Goal: Task Accomplishment & Management: Use online tool/utility

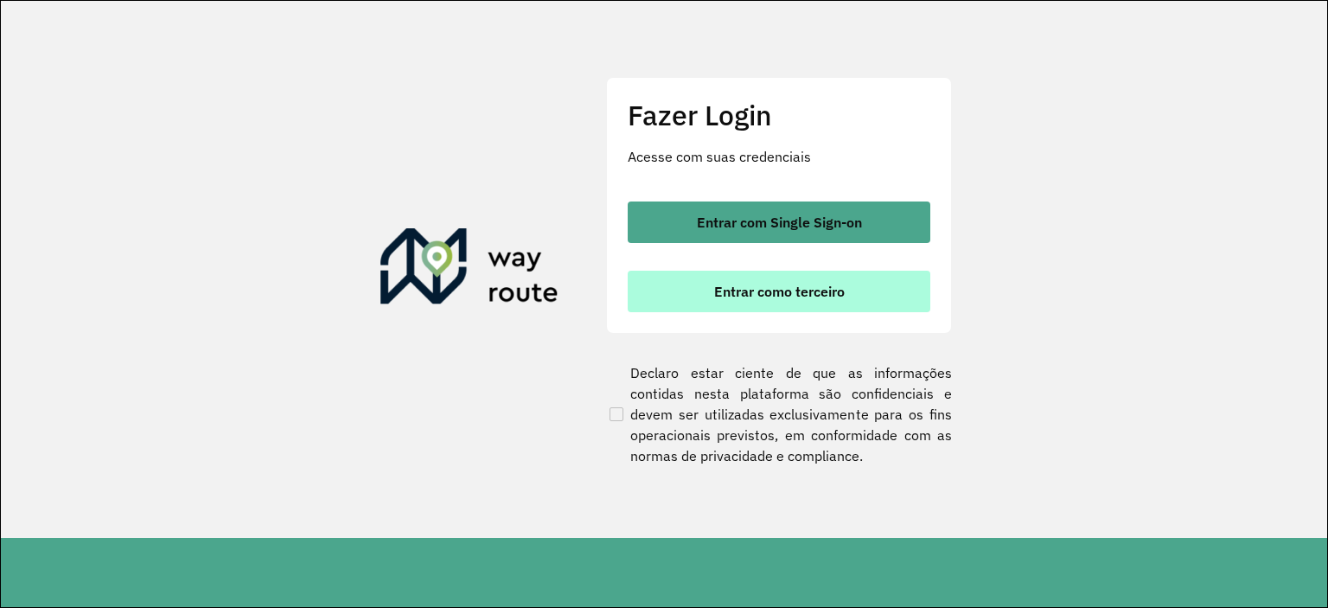
click at [793, 285] on span "Entrar como terceiro" at bounding box center [779, 291] width 131 height 14
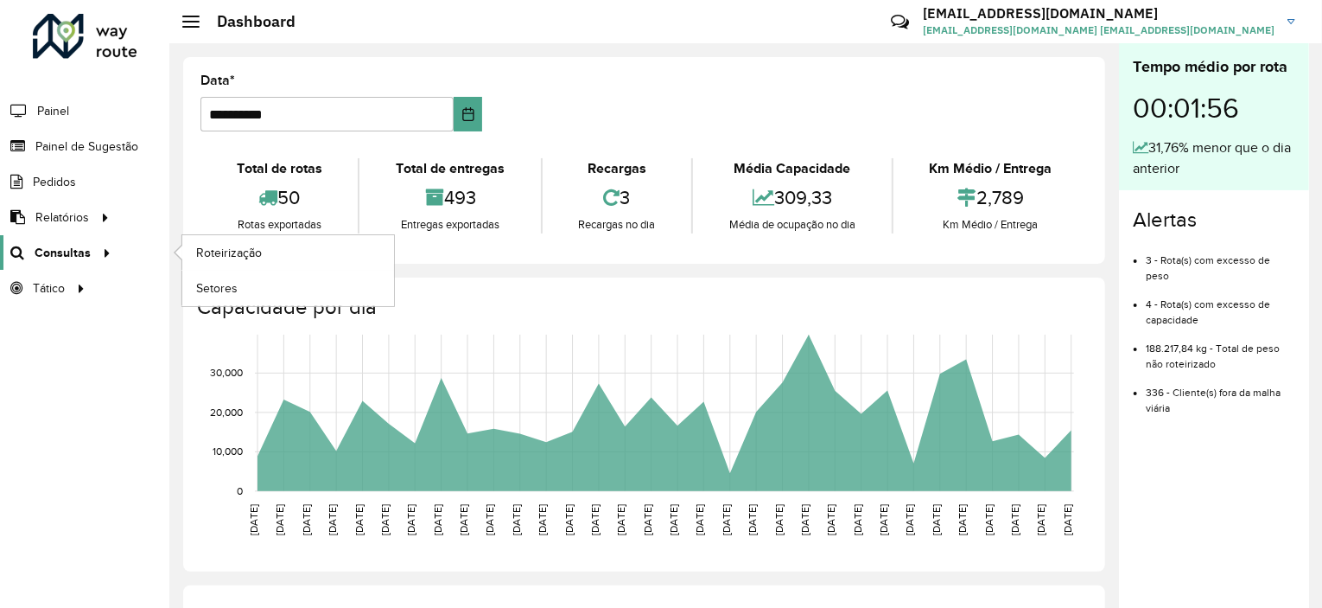
click at [54, 245] on span "Consultas" at bounding box center [63, 253] width 56 height 18
click at [219, 249] on span "Roteirização" at bounding box center [231, 253] width 70 height 18
click at [221, 254] on span "Roteirização" at bounding box center [231, 253] width 70 height 18
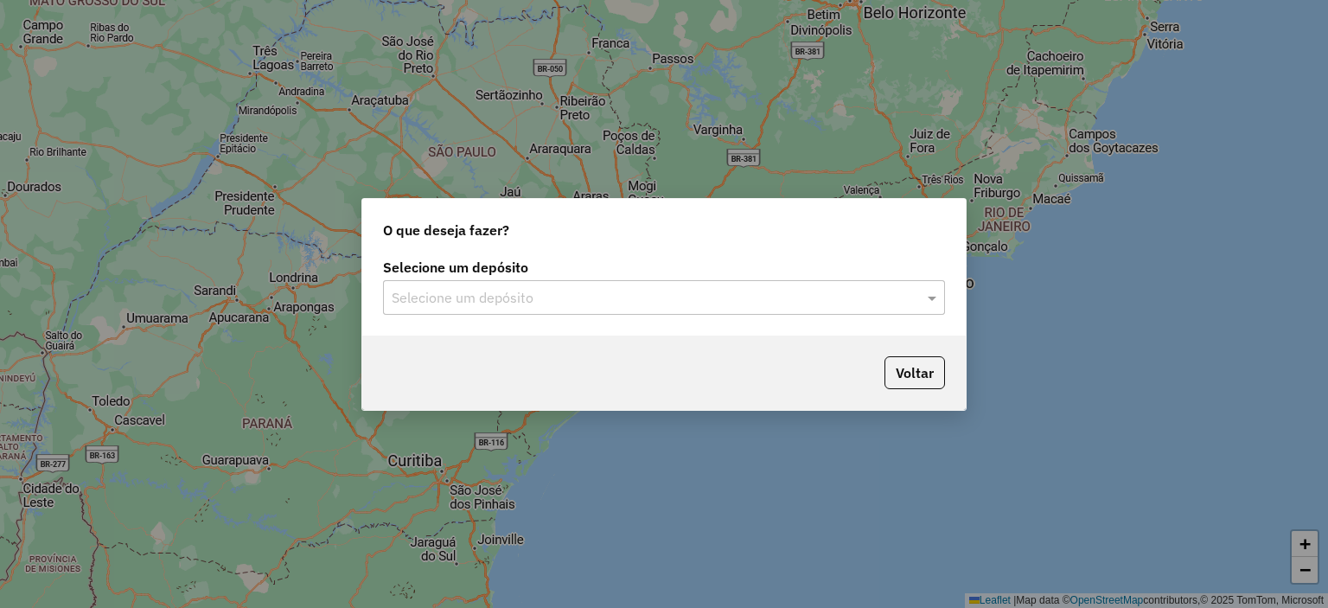
click at [516, 283] on div "Selecione um depósito" at bounding box center [664, 297] width 562 height 35
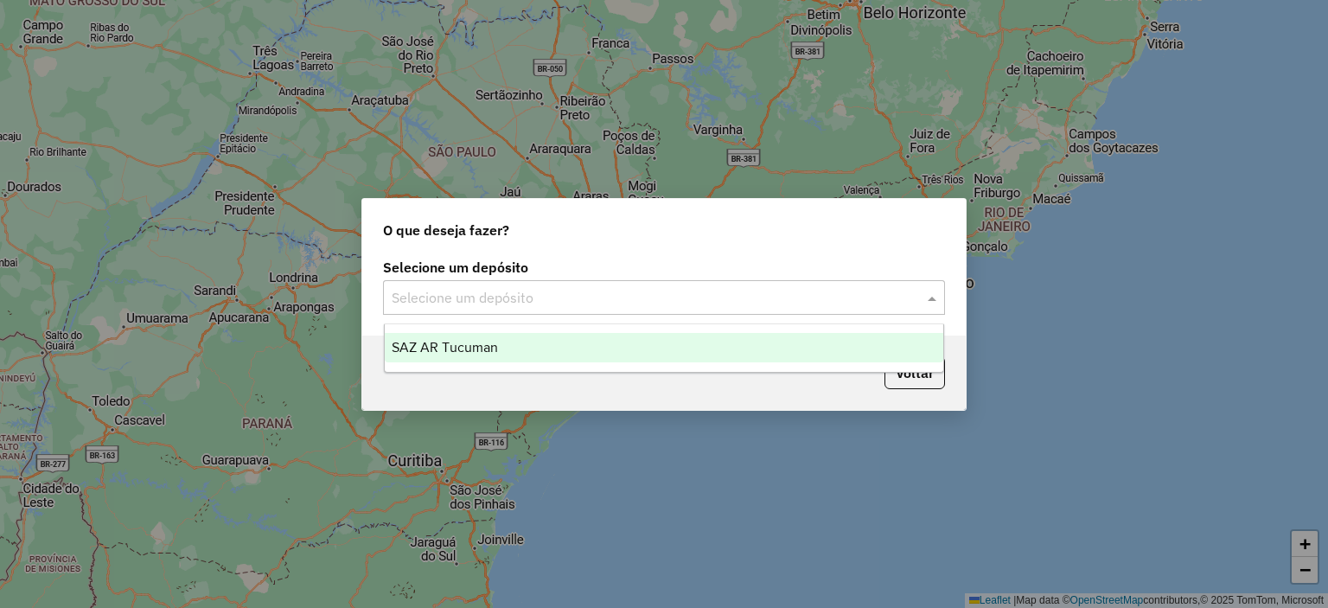
click at [539, 341] on div "SAZ AR Tucuman" at bounding box center [664, 347] width 559 height 29
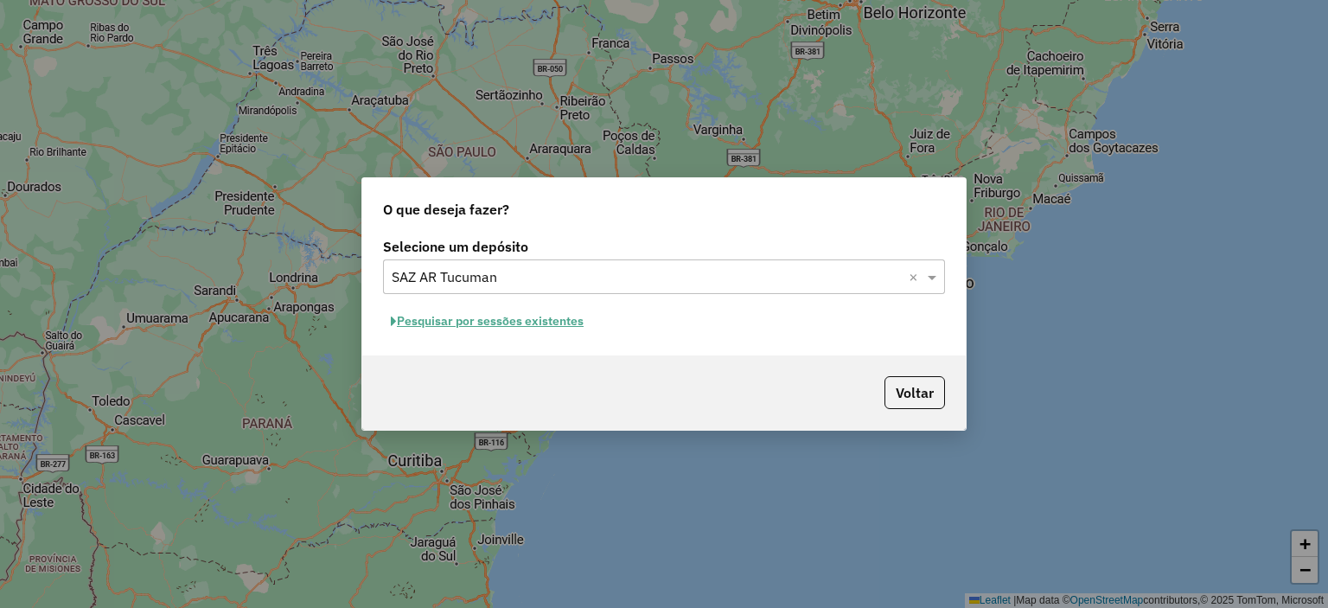
click at [513, 327] on button "Pesquisar por sessões existentes" at bounding box center [487, 321] width 208 height 27
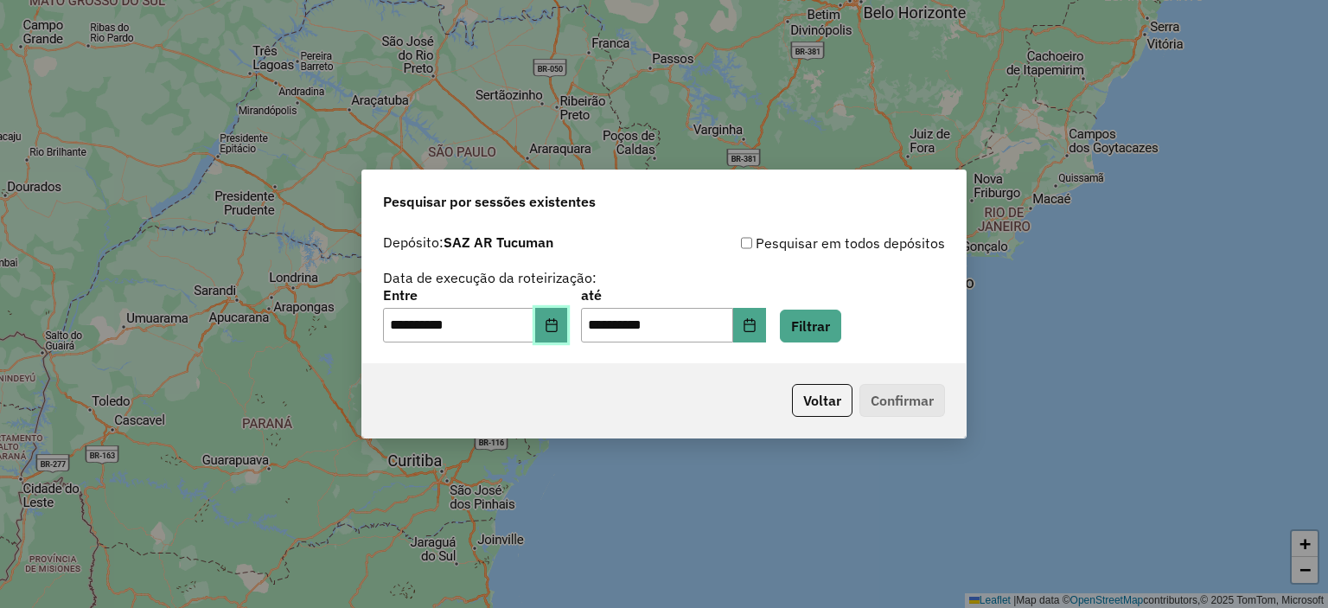
click at [557, 326] on icon "Choose Date" at bounding box center [550, 325] width 11 height 14
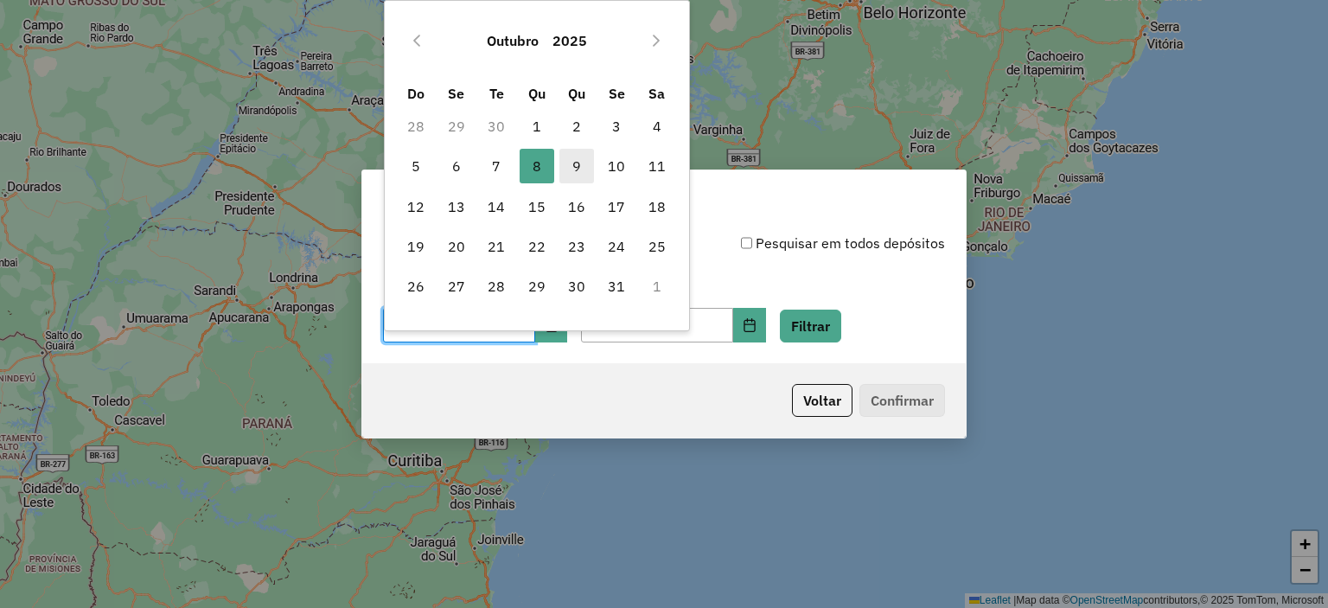
click at [578, 161] on span "9" at bounding box center [576, 166] width 35 height 35
type input "**********"
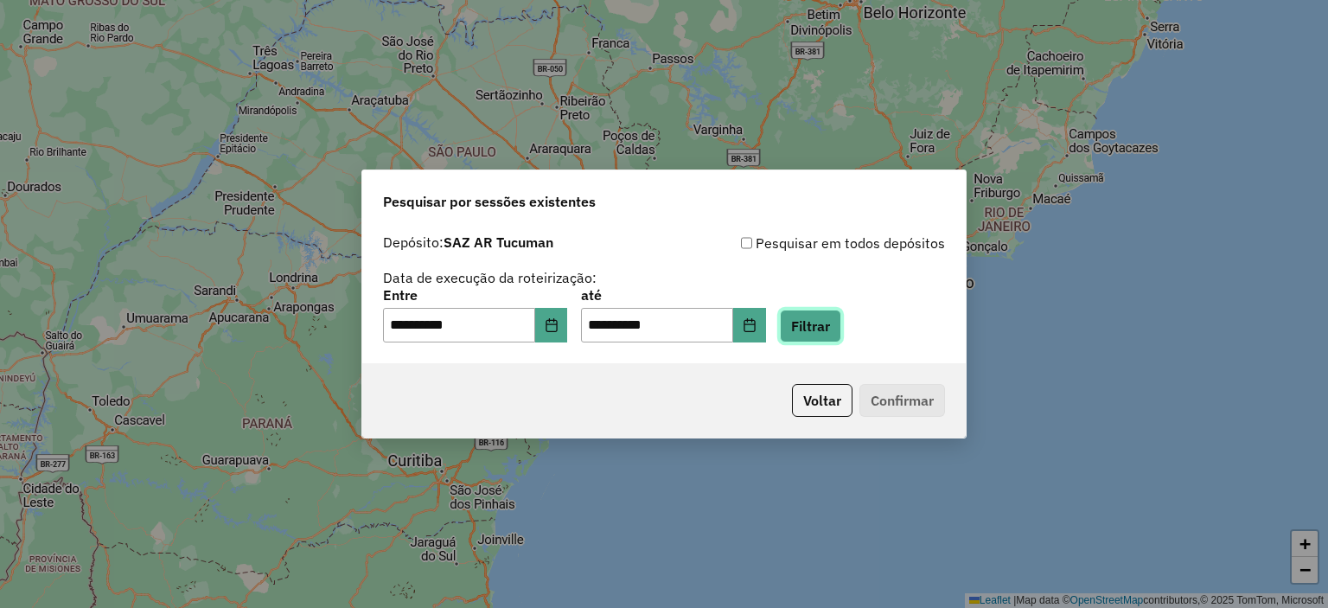
click at [827, 331] on button "Filtrar" at bounding box center [810, 325] width 61 height 33
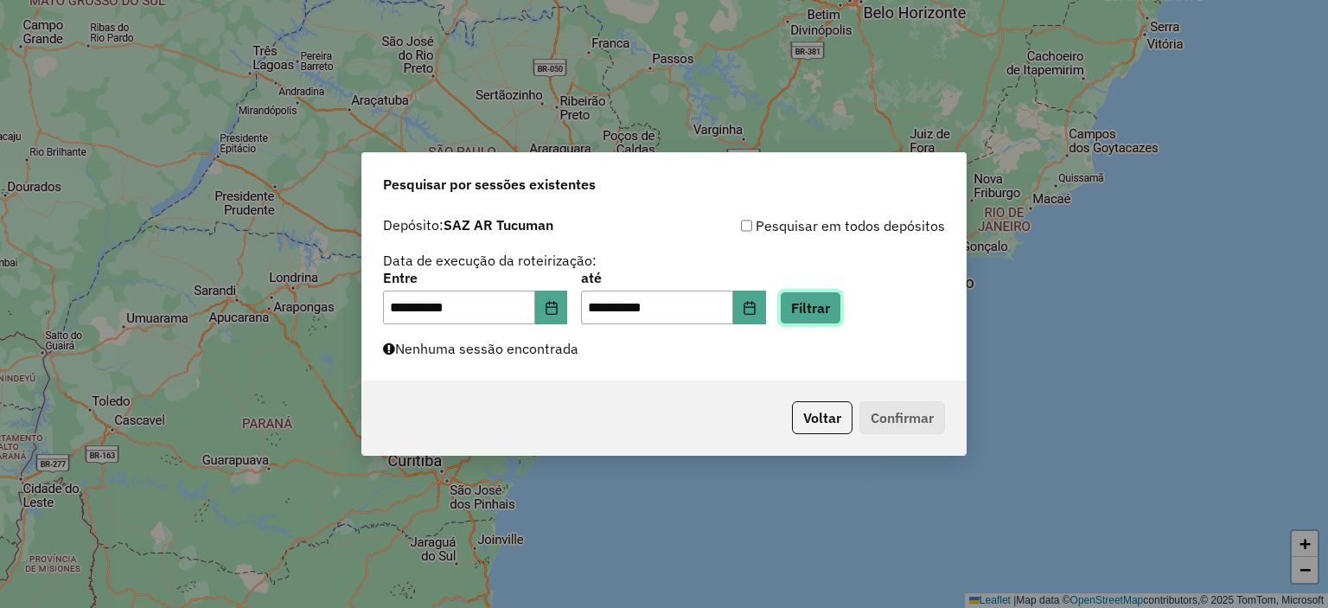
click at [841, 317] on button "Filtrar" at bounding box center [810, 307] width 61 height 33
click at [833, 309] on button "Filtrar" at bounding box center [810, 307] width 61 height 33
click at [838, 300] on button "Filtrar" at bounding box center [810, 307] width 61 height 33
click at [841, 313] on button "Filtrar" at bounding box center [810, 307] width 61 height 33
click at [835, 308] on button "Filtrar" at bounding box center [810, 307] width 61 height 33
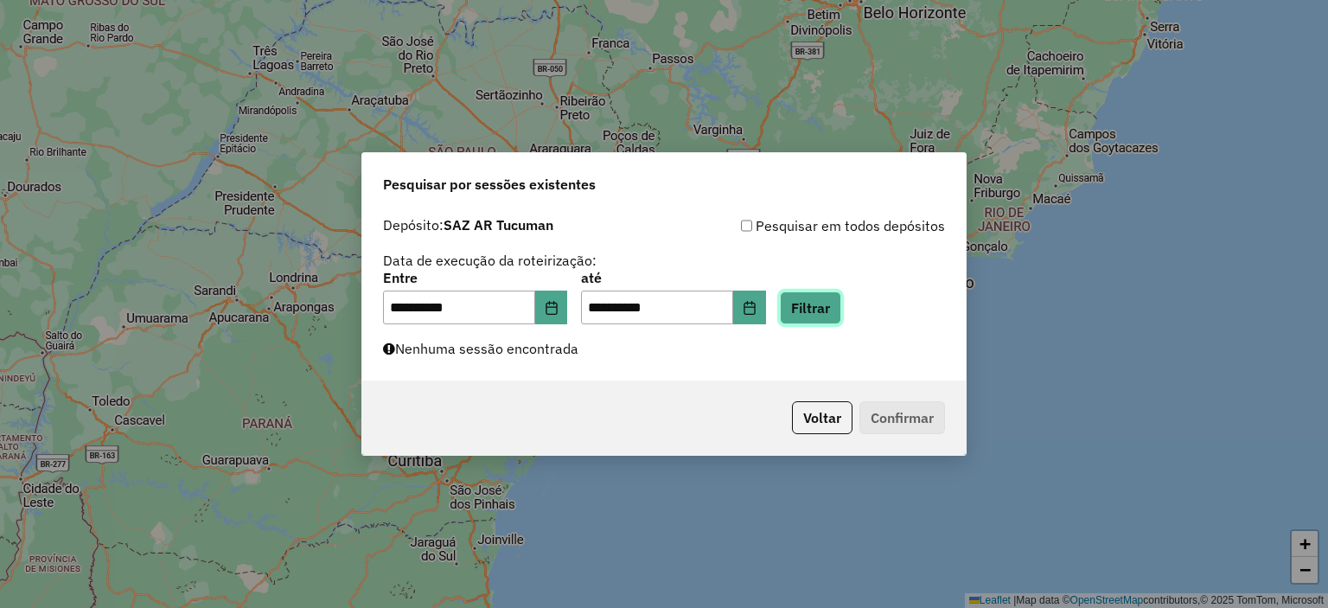
click at [838, 303] on button "Filtrar" at bounding box center [810, 307] width 61 height 33
click at [837, 300] on button "Filtrar" at bounding box center [810, 307] width 61 height 33
click at [838, 310] on button "Filtrar" at bounding box center [810, 307] width 61 height 33
click at [664, 269] on label "até" at bounding box center [673, 277] width 184 height 21
click at [663, 269] on label "até" at bounding box center [673, 277] width 184 height 21
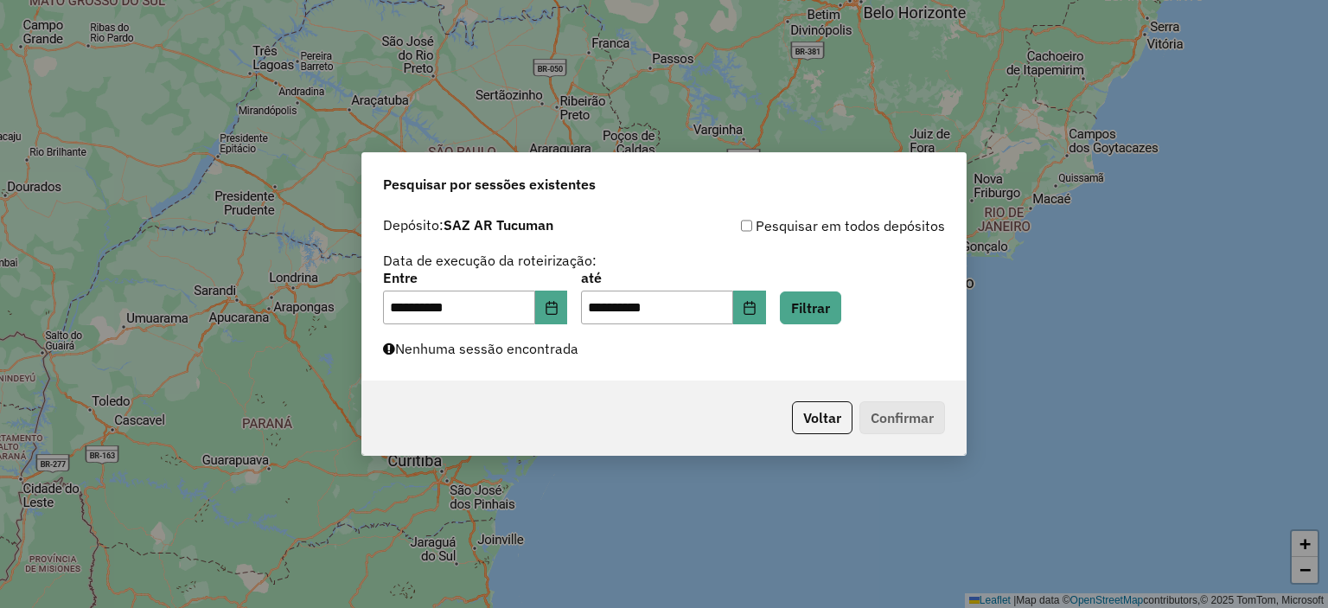
click at [673, 367] on div "**********" at bounding box center [663, 294] width 603 height 173
click at [867, 328] on div "**********" at bounding box center [663, 294] width 603 height 173
click at [823, 303] on button "Filtrar" at bounding box center [810, 307] width 61 height 33
click at [197, 305] on div "**********" at bounding box center [664, 304] width 1328 height 608
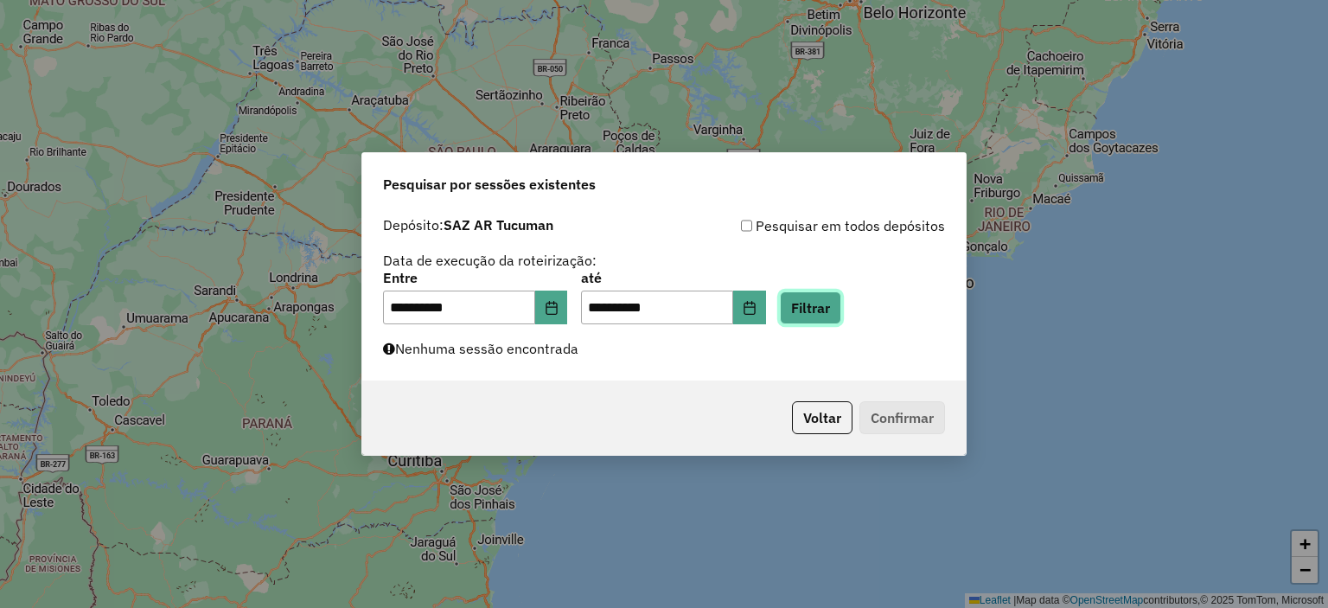
click at [839, 302] on button "Filtrar" at bounding box center [810, 307] width 61 height 33
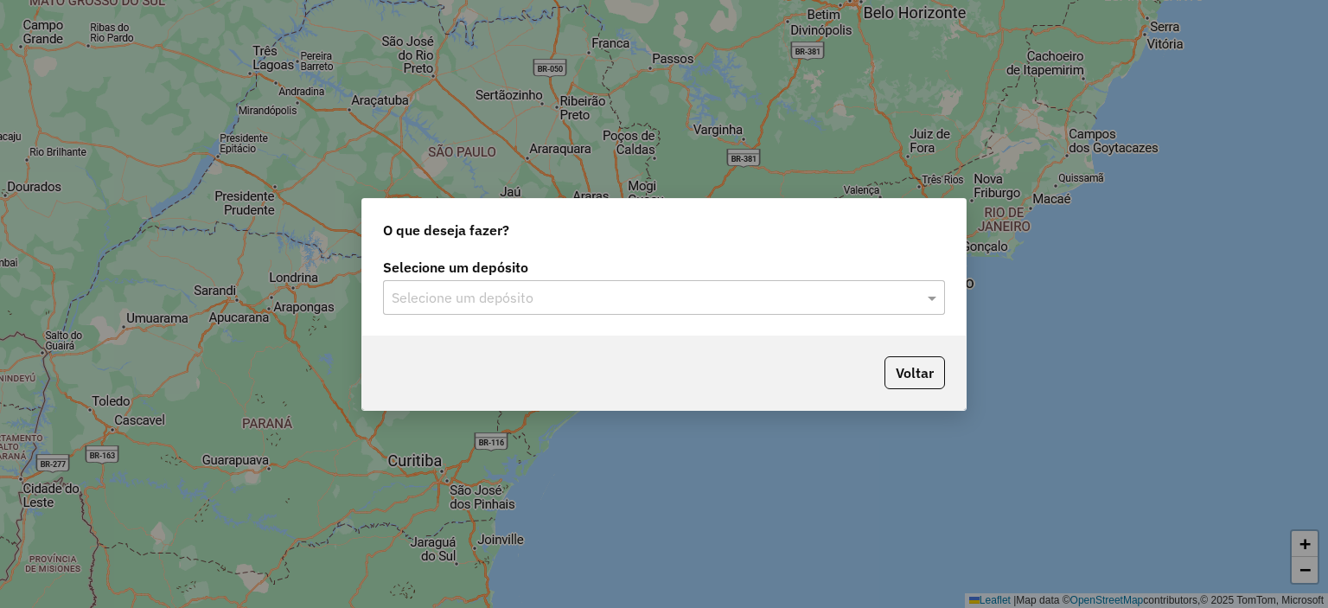
drag, startPoint x: 182, startPoint y: 220, endPoint x: 161, endPoint y: 75, distance: 146.8
click at [161, 75] on div "O que deseja fazer? Selecione um depósito Selecione um depósito Voltar" at bounding box center [664, 304] width 1328 height 608
click at [201, 217] on div "O que deseja fazer? Selecione um depósito Selecione um depósito Voltar" at bounding box center [664, 304] width 1328 height 608
click at [513, 288] on input "text" at bounding box center [647, 298] width 510 height 21
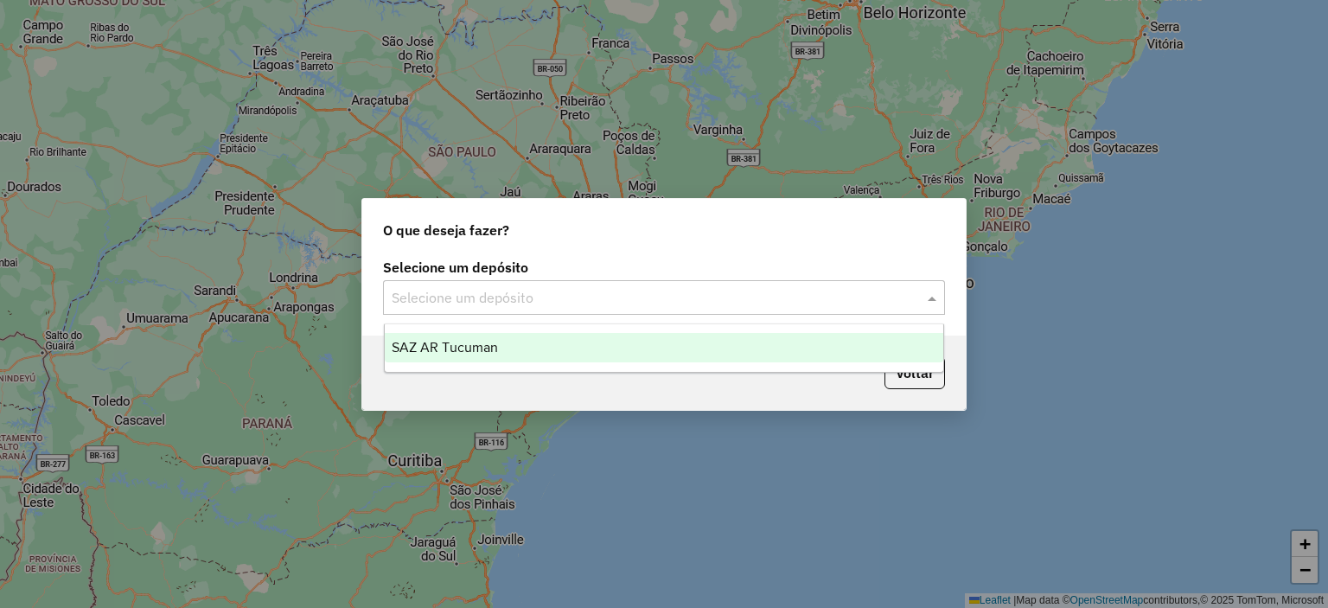
click at [456, 345] on span "SAZ AR Tucuman" at bounding box center [445, 347] width 106 height 15
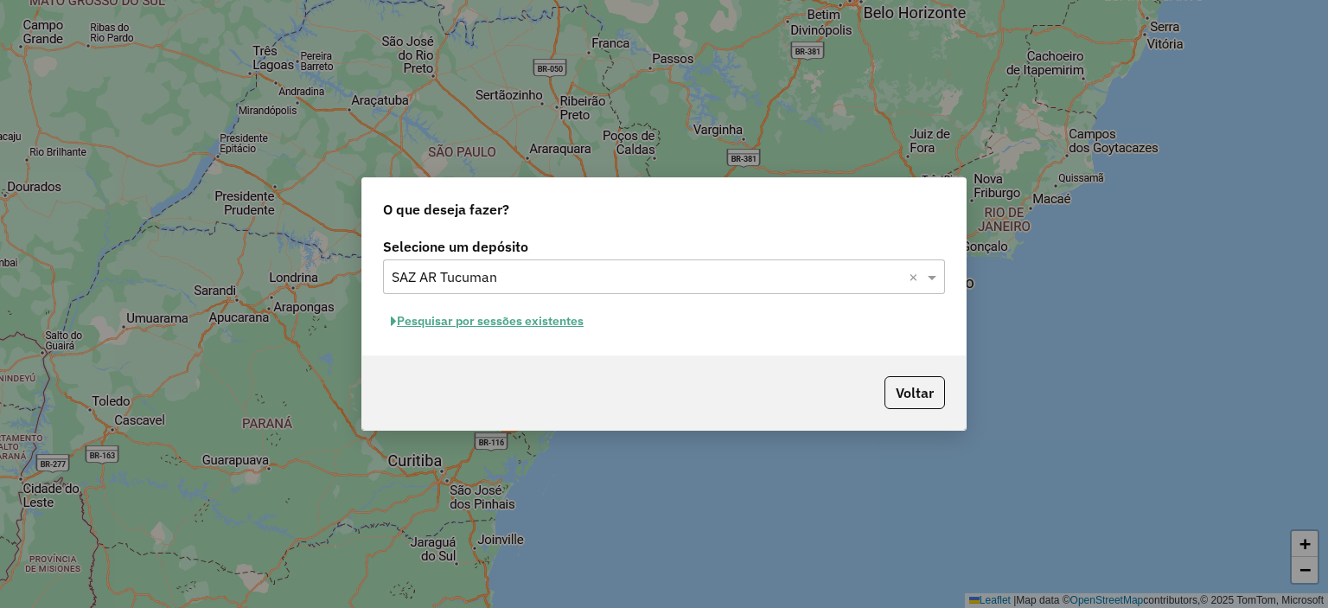
click at [468, 327] on button "Pesquisar por sessões existentes" at bounding box center [487, 321] width 208 height 27
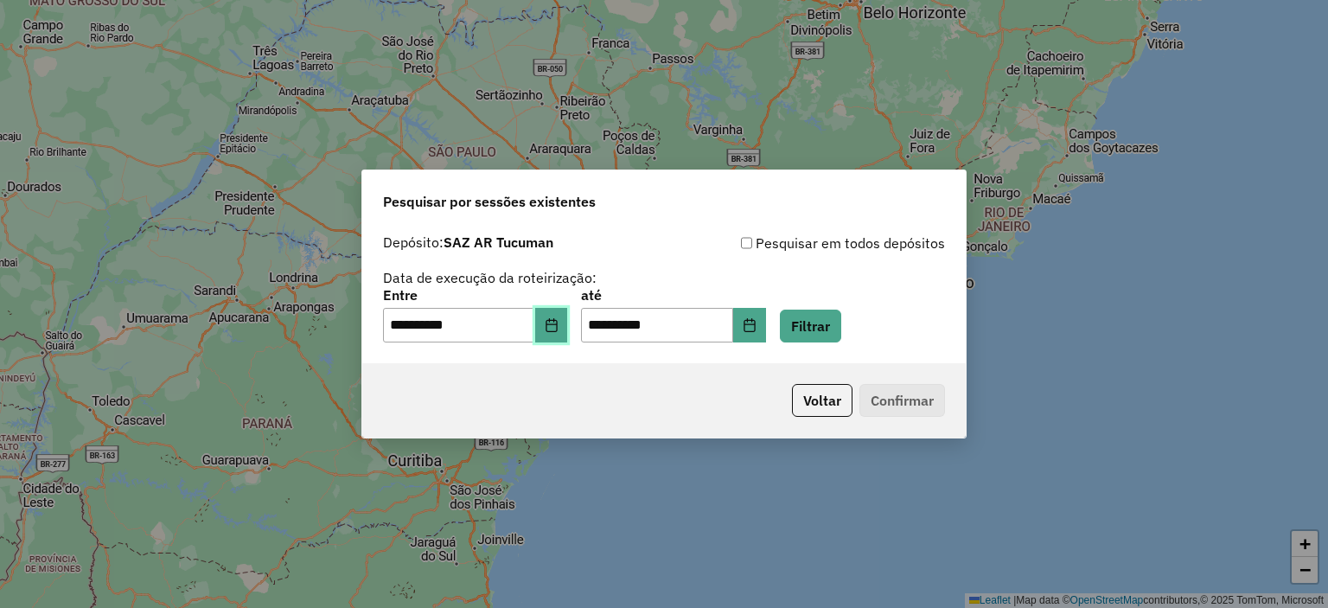
click at [556, 328] on icon "Choose Date" at bounding box center [552, 325] width 14 height 14
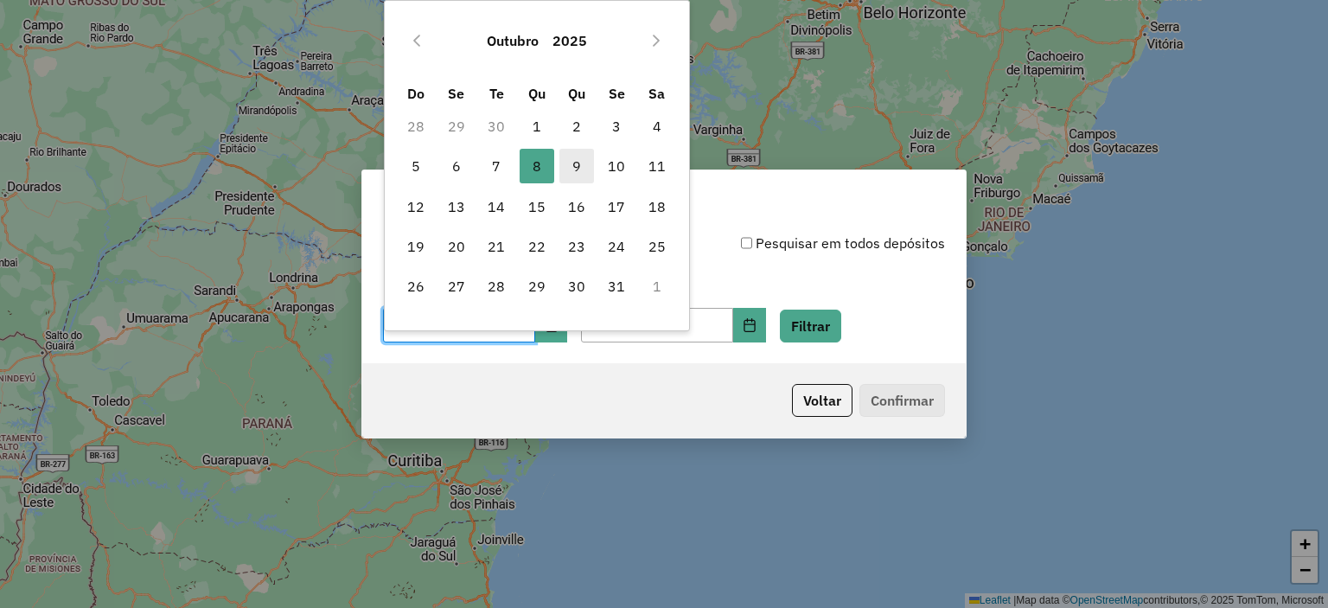
click at [581, 162] on span "9" at bounding box center [576, 166] width 35 height 35
type input "**********"
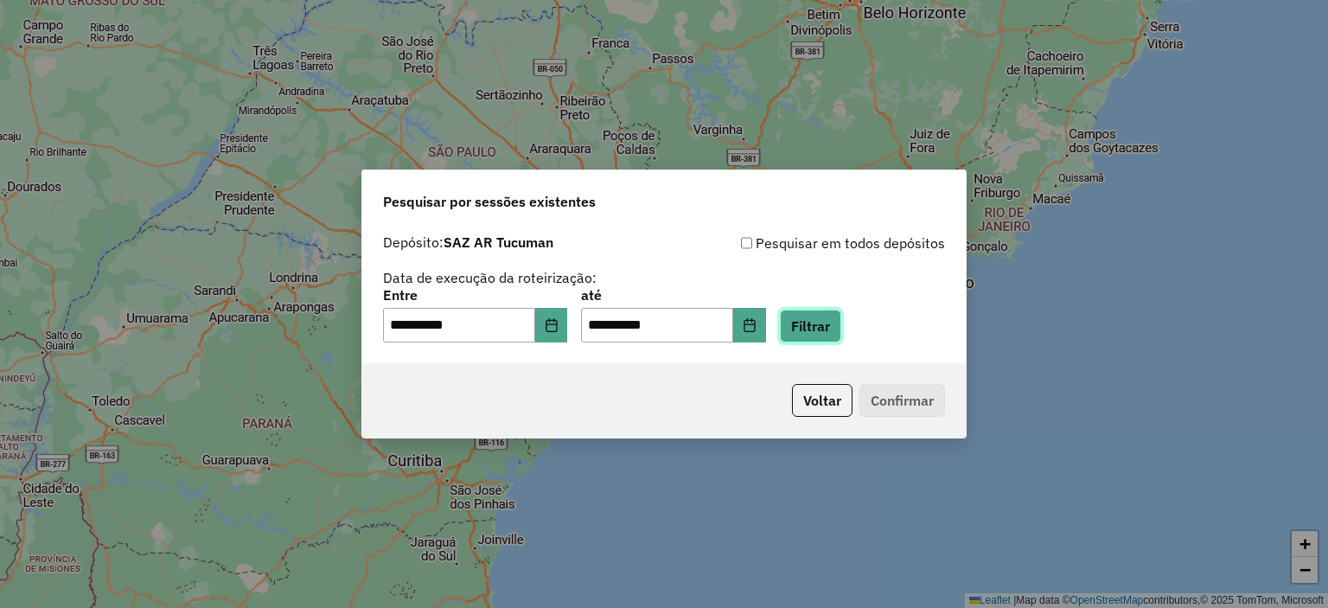
click at [830, 325] on button "Filtrar" at bounding box center [810, 325] width 61 height 33
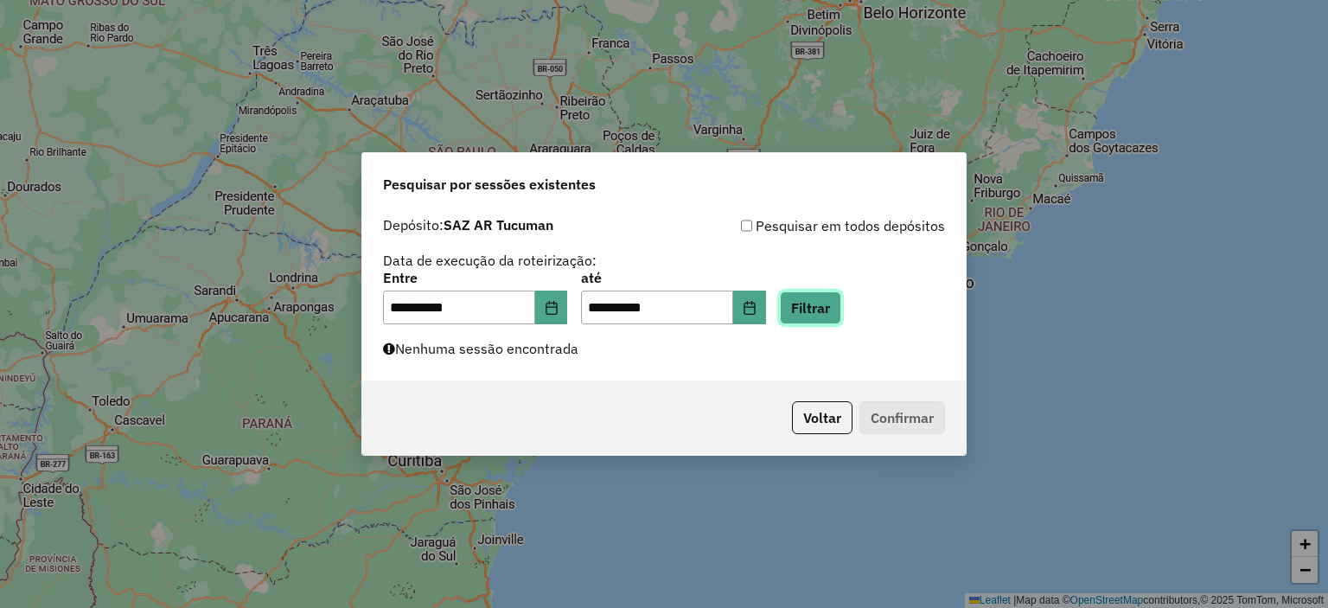
click at [837, 303] on button "Filtrar" at bounding box center [810, 307] width 61 height 33
